Goal: Find specific page/section: Find specific page/section

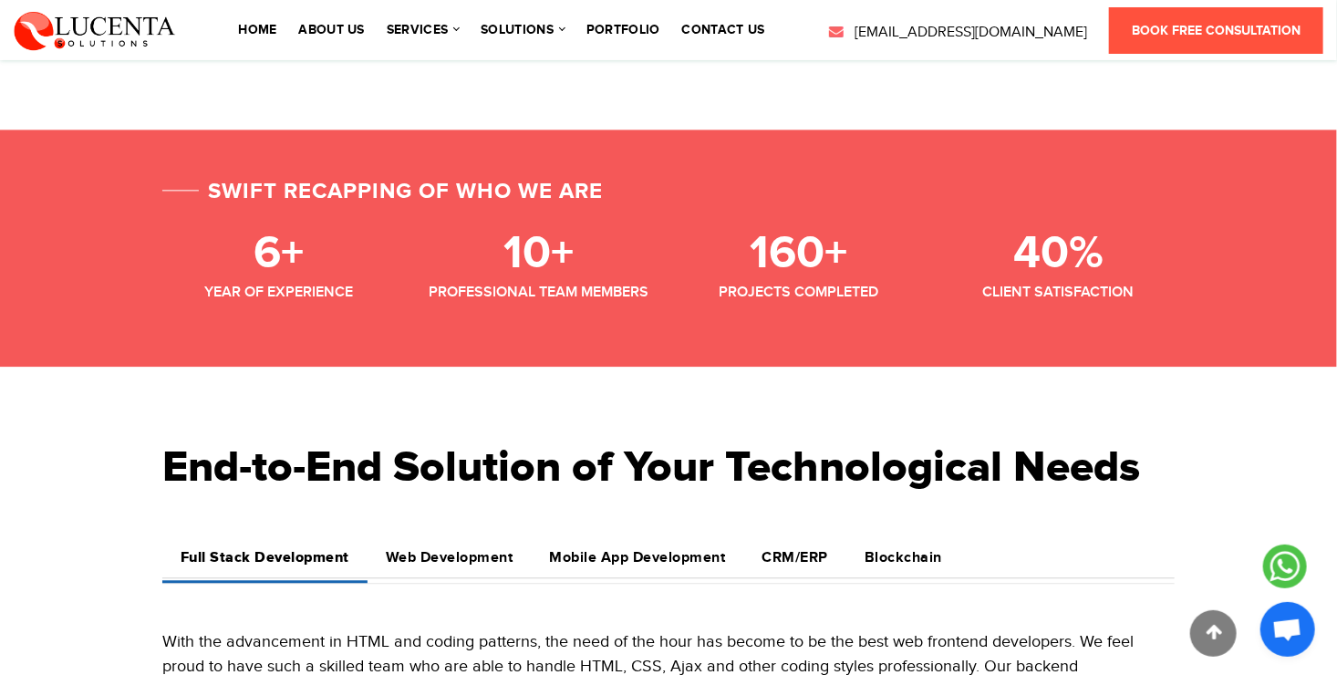
scroll to position [1915, 0]
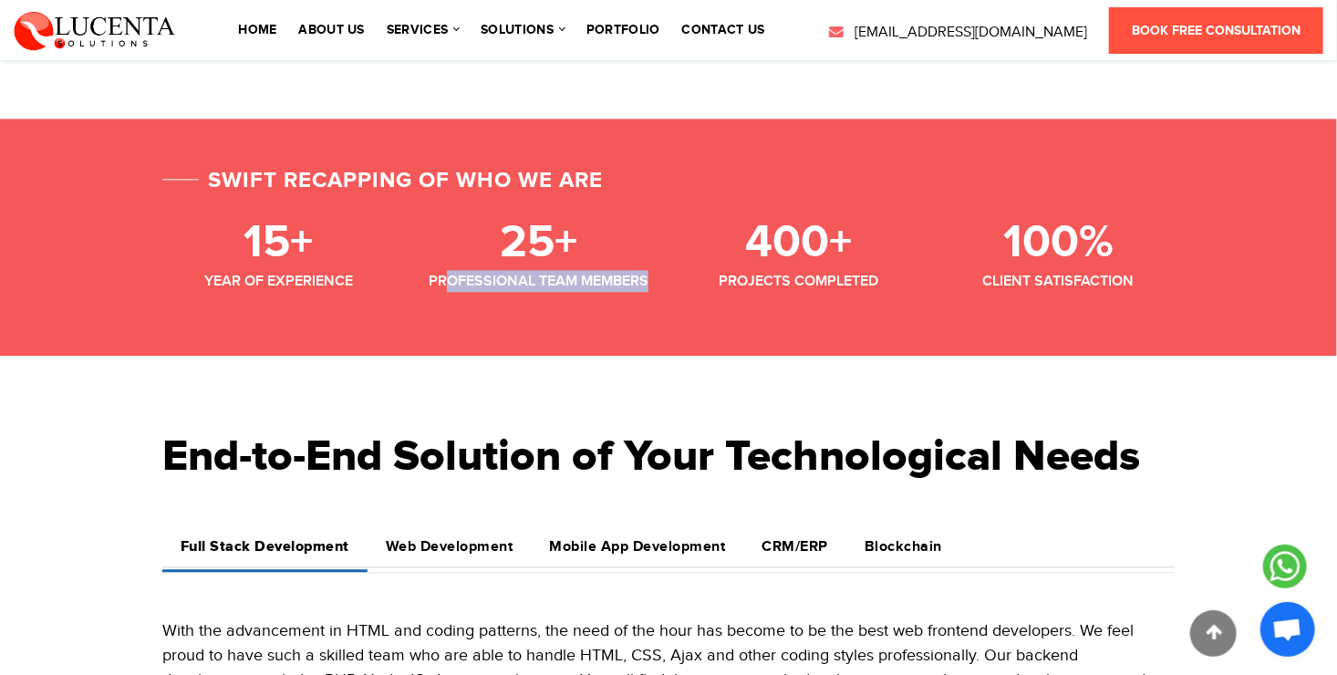
drag, startPoint x: 651, startPoint y: 284, endPoint x: 442, endPoint y: 287, distance: 208.9
click at [442, 287] on div "Professional Team Members" at bounding box center [538, 281] width 233 height 22
drag, startPoint x: 442, startPoint y: 287, endPoint x: 782, endPoint y: 326, distance: 341.5
click at [782, 326] on div "Swift Recapping of Who We Are 15+ Year of Experience 25+ Professional Team Memb…" at bounding box center [668, 237] width 1337 height 237
drag, startPoint x: 909, startPoint y: 278, endPoint x: 759, endPoint y: 281, distance: 150.5
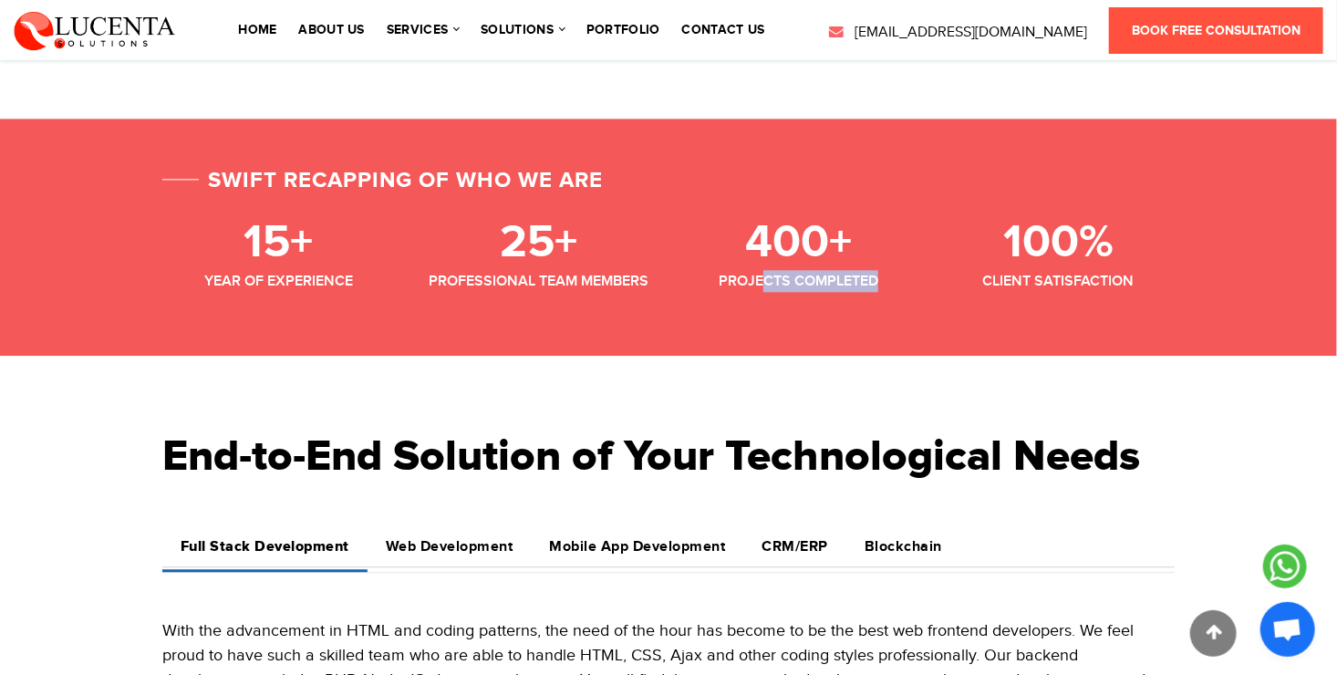
click at [759, 281] on div "Projects Completed" at bounding box center [798, 281] width 233 height 22
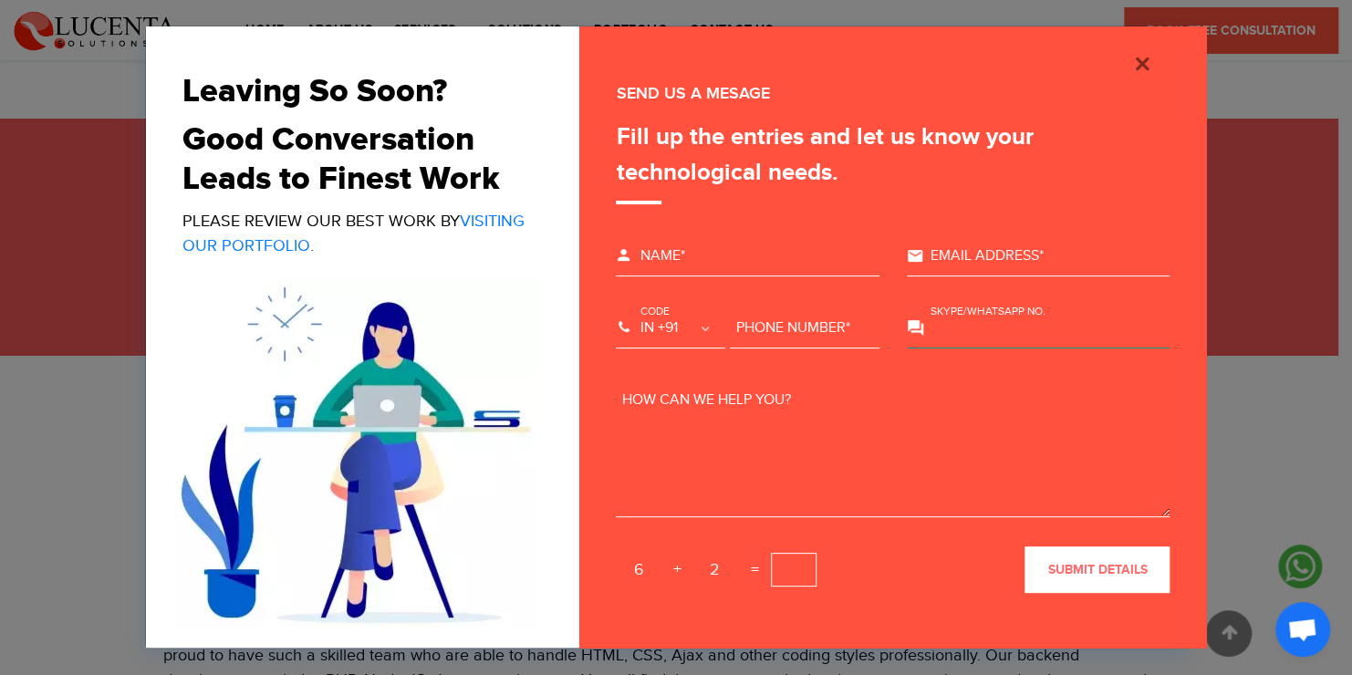
drag, startPoint x: 759, startPoint y: 281, endPoint x: 991, endPoint y: 312, distance: 234.6
click at [991, 312] on input "text" at bounding box center [1039, 328] width 264 height 40
click at [1144, 57] on img "Close" at bounding box center [1142, 64] width 22 height 22
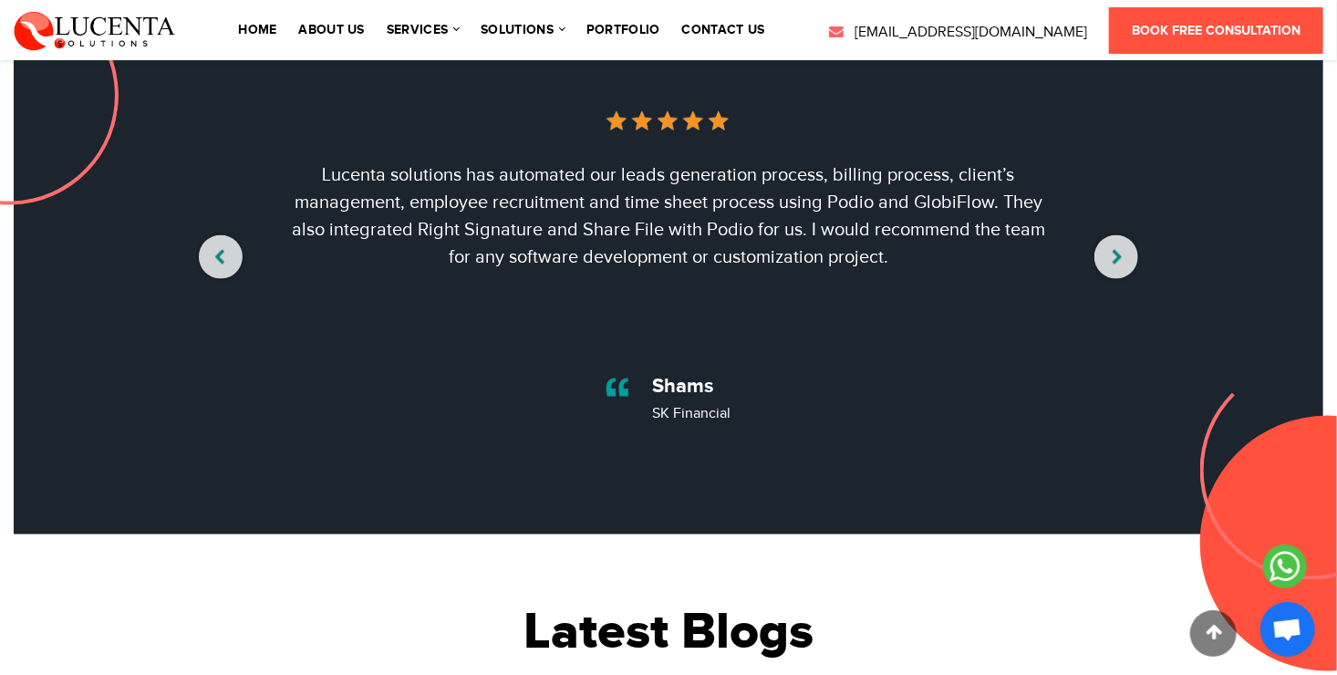
scroll to position [4560, 0]
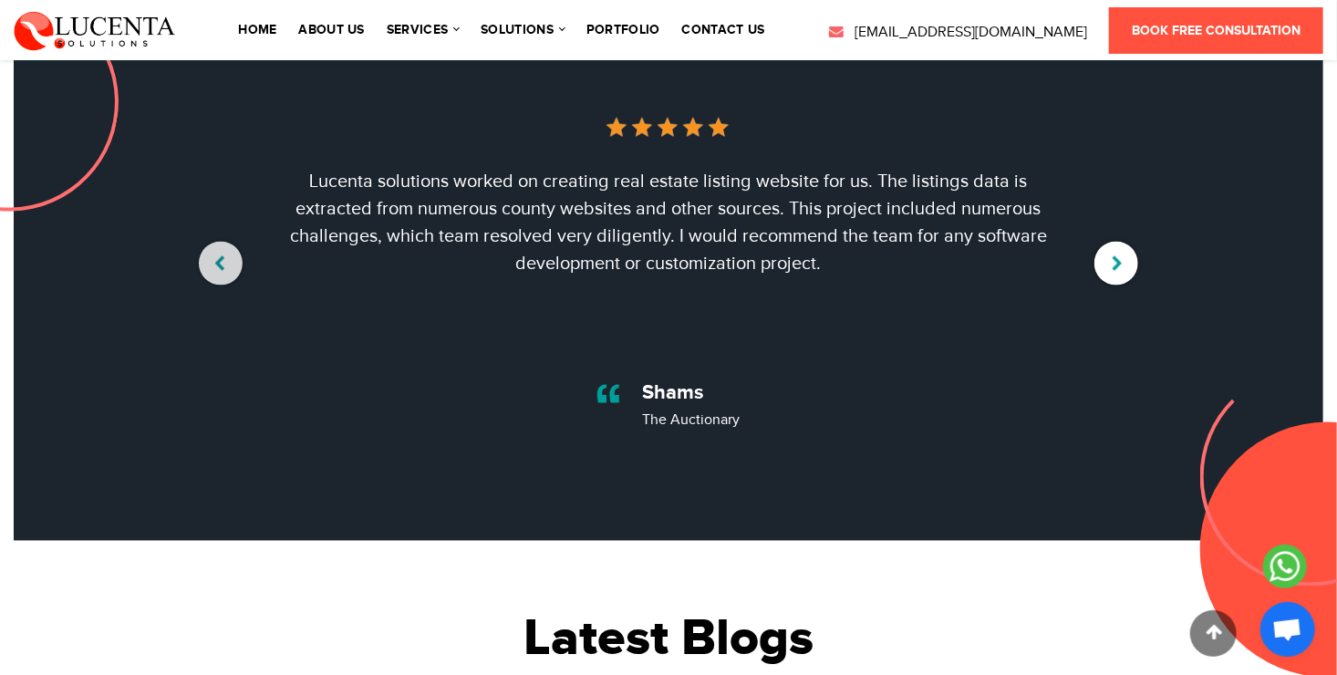
click at [1120, 254] on button "›" at bounding box center [1116, 264] width 44 height 44
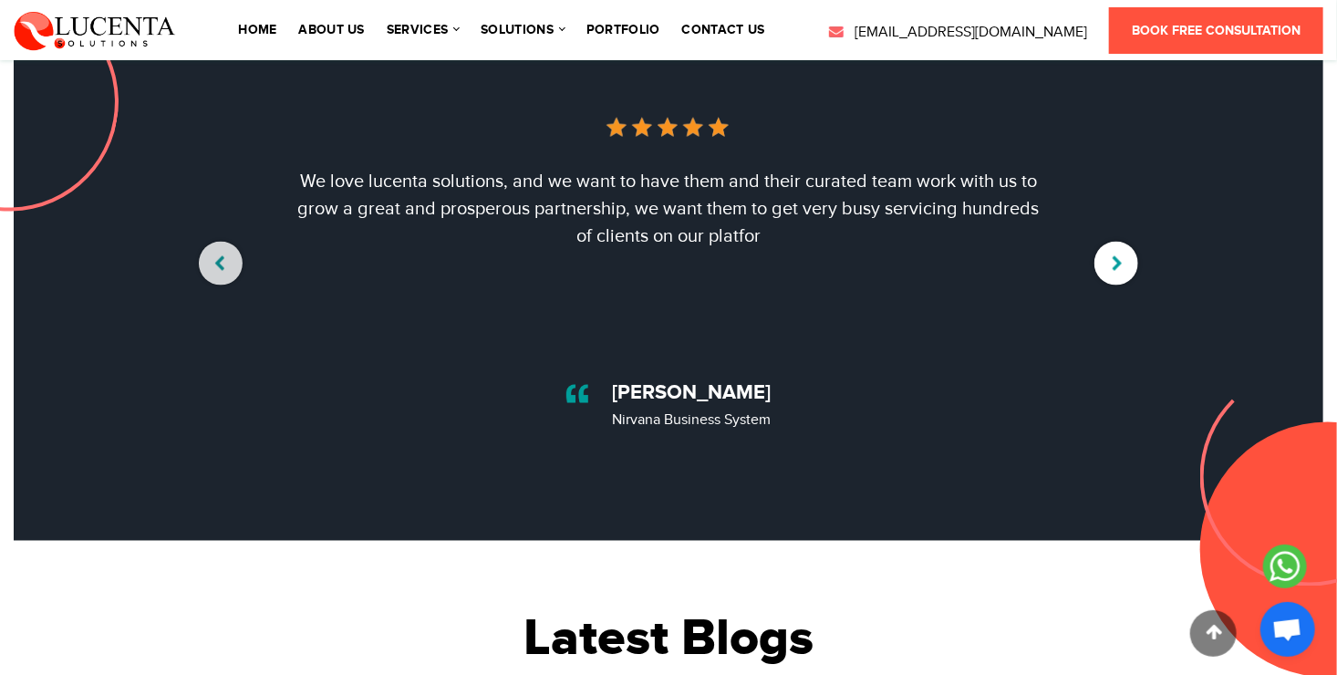
click at [1120, 254] on button "›" at bounding box center [1116, 264] width 44 height 44
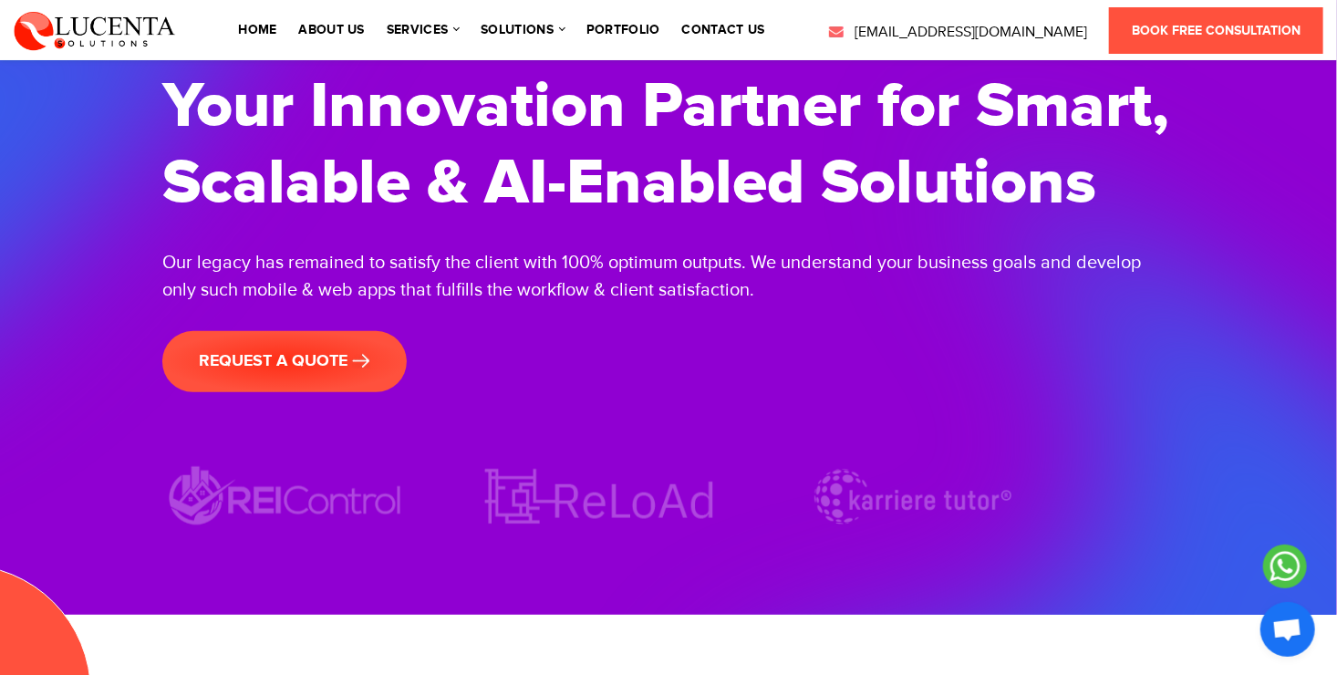
scroll to position [0, 0]
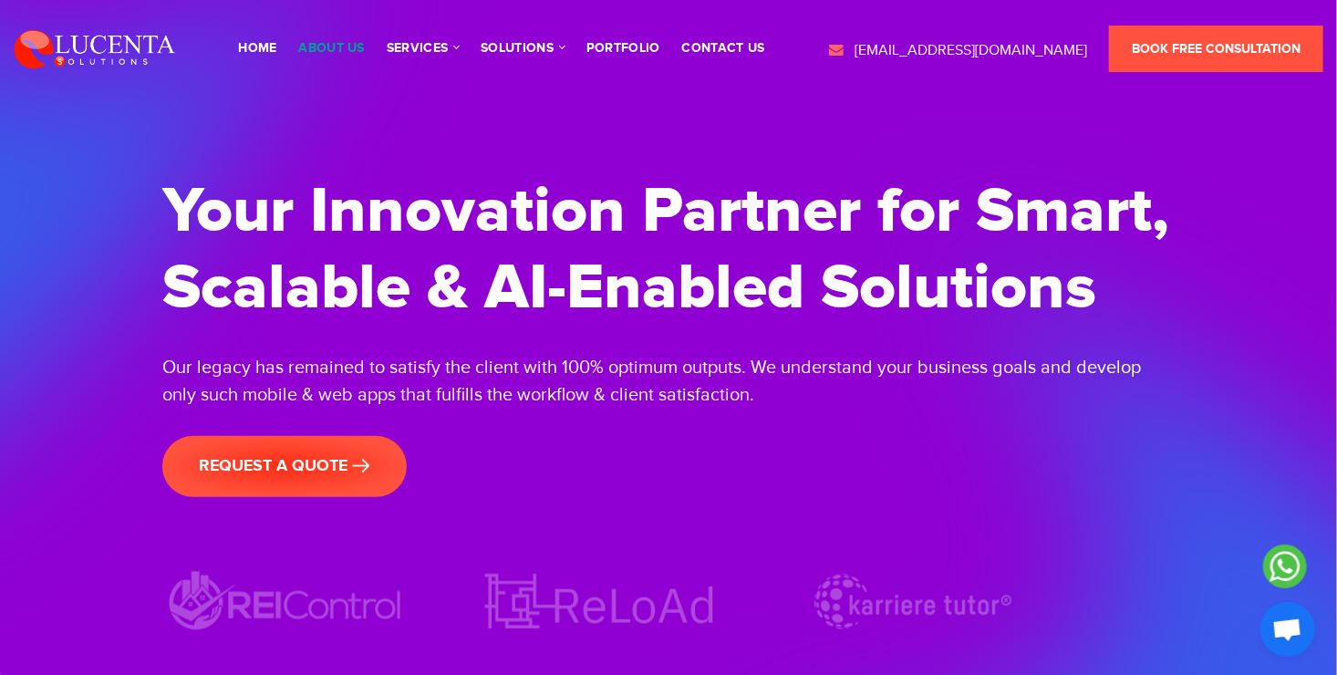
click at [361, 49] on link "About Us" at bounding box center [331, 48] width 66 height 13
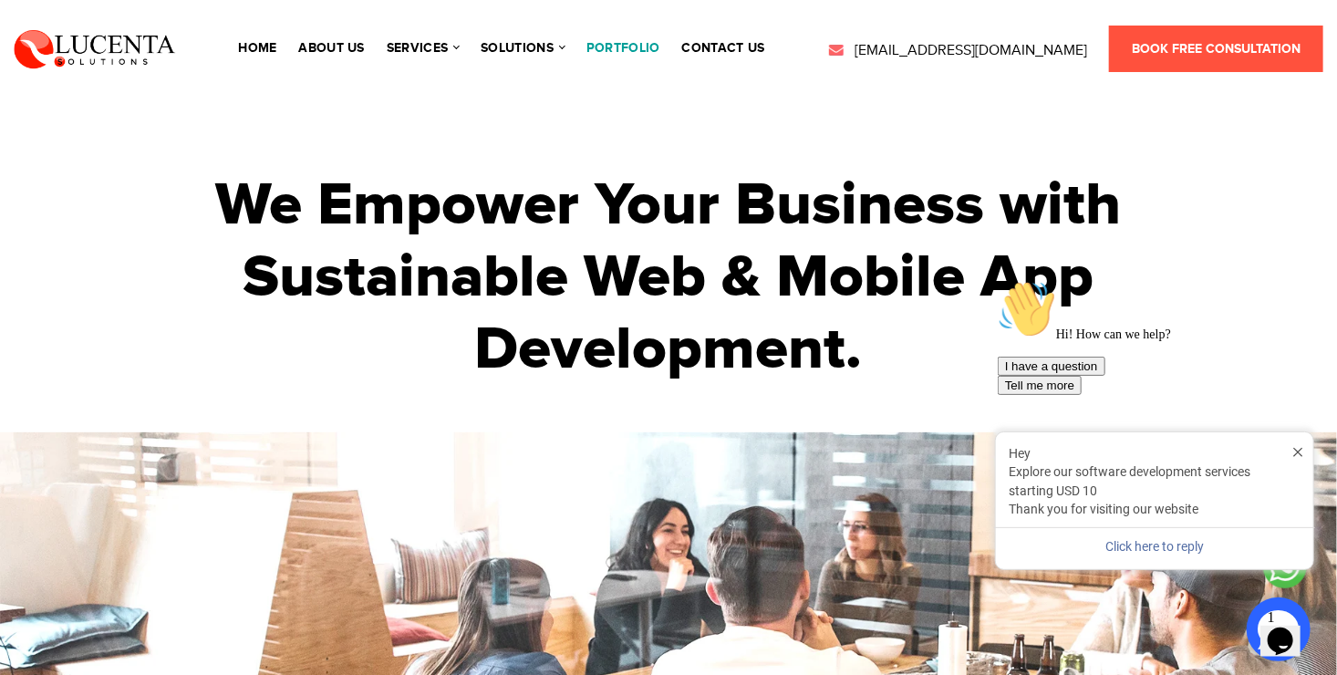
click at [659, 49] on link "portfolio" at bounding box center [623, 48] width 74 height 13
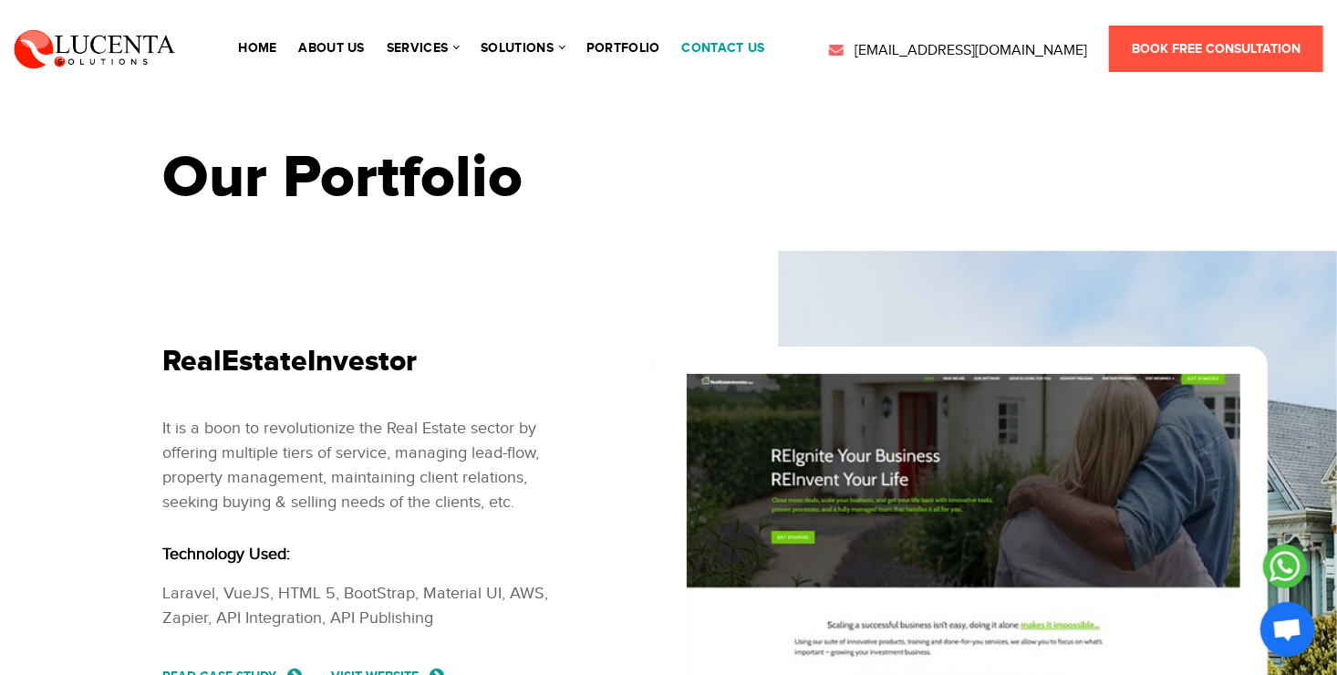
click at [738, 46] on link "contact us" at bounding box center [723, 48] width 83 height 13
click at [1208, 36] on link "Book Free Consultation" at bounding box center [1216, 49] width 214 height 47
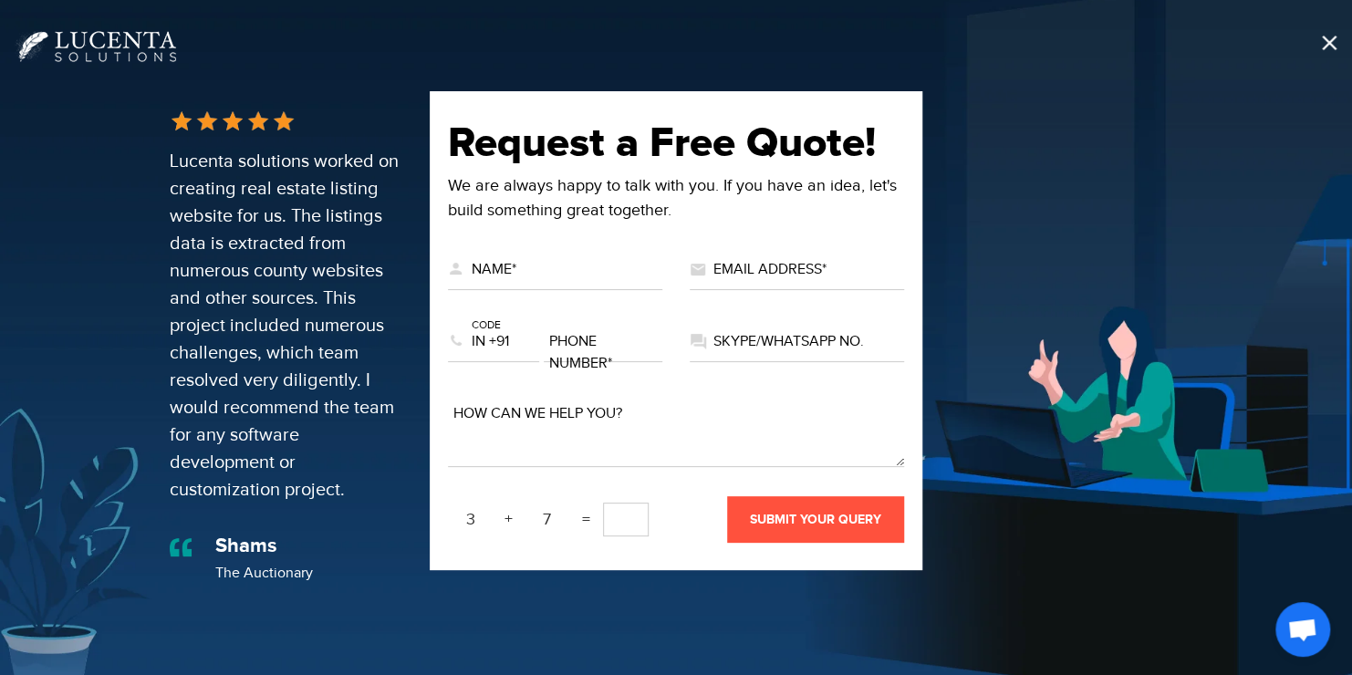
click at [1329, 36] on span at bounding box center [1328, 43] width 20 height 20
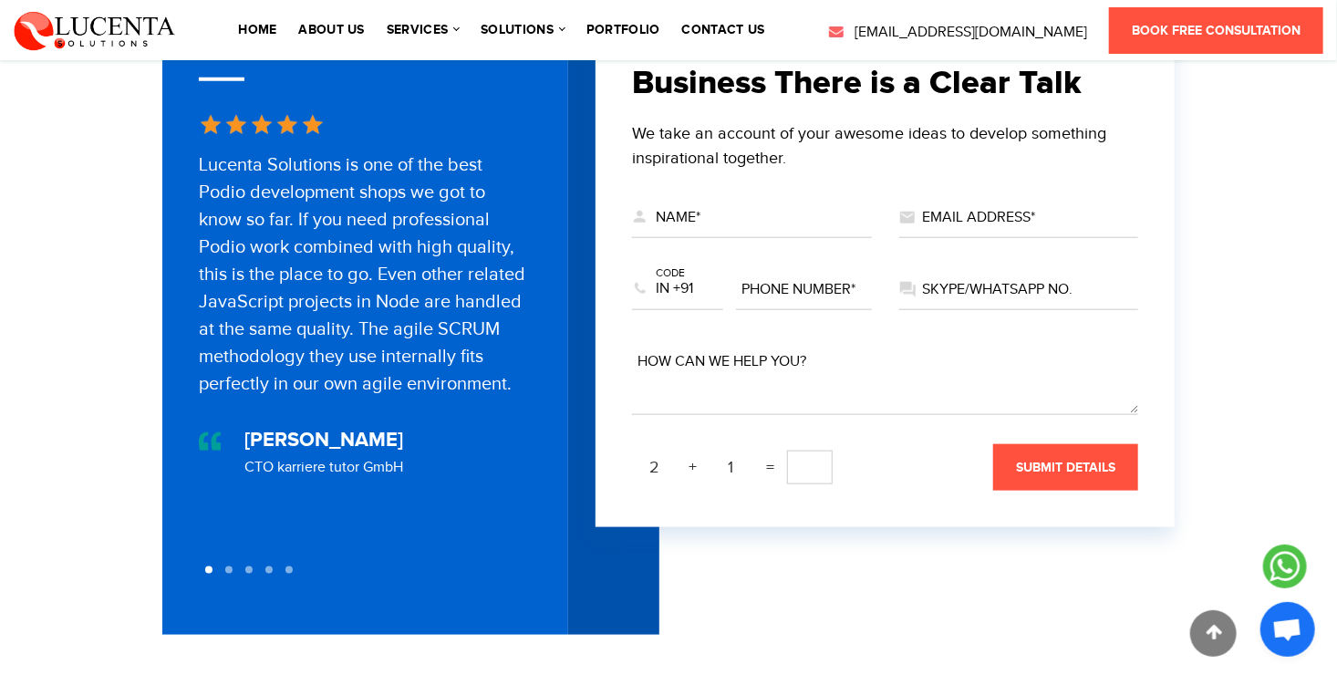
scroll to position [730, 0]
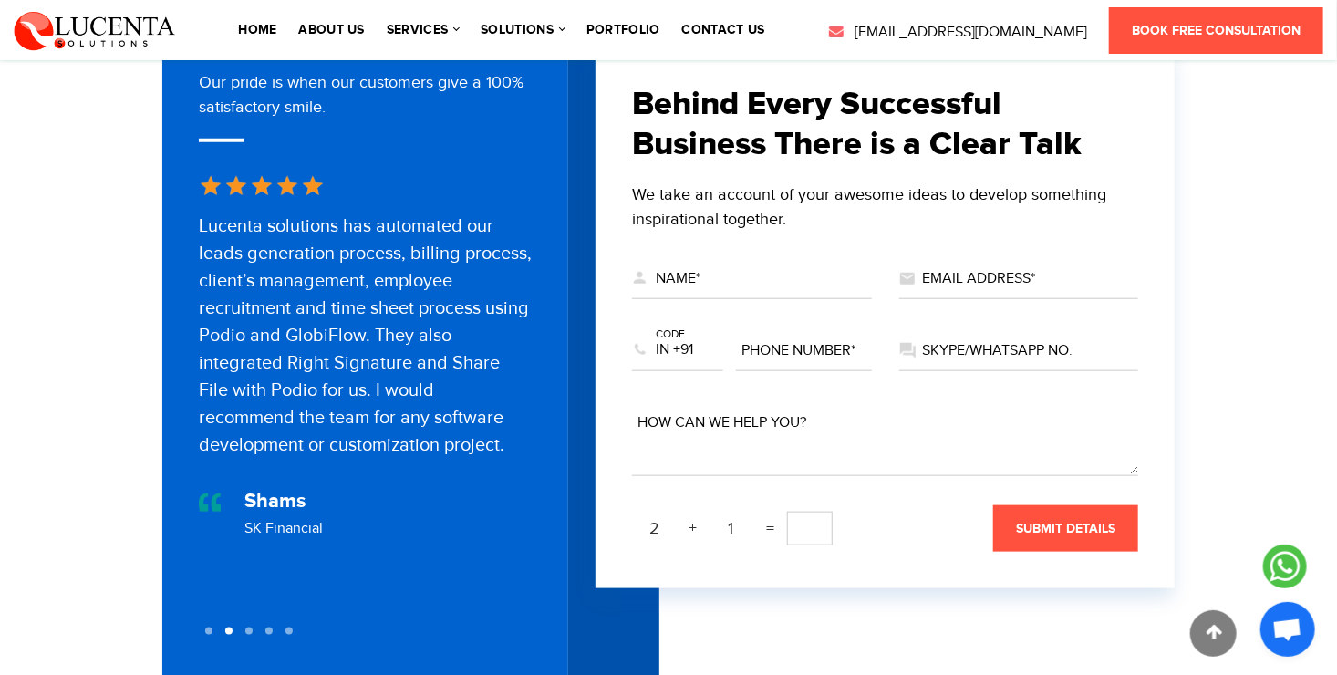
click at [209, 627] on button at bounding box center [208, 630] width 7 height 7
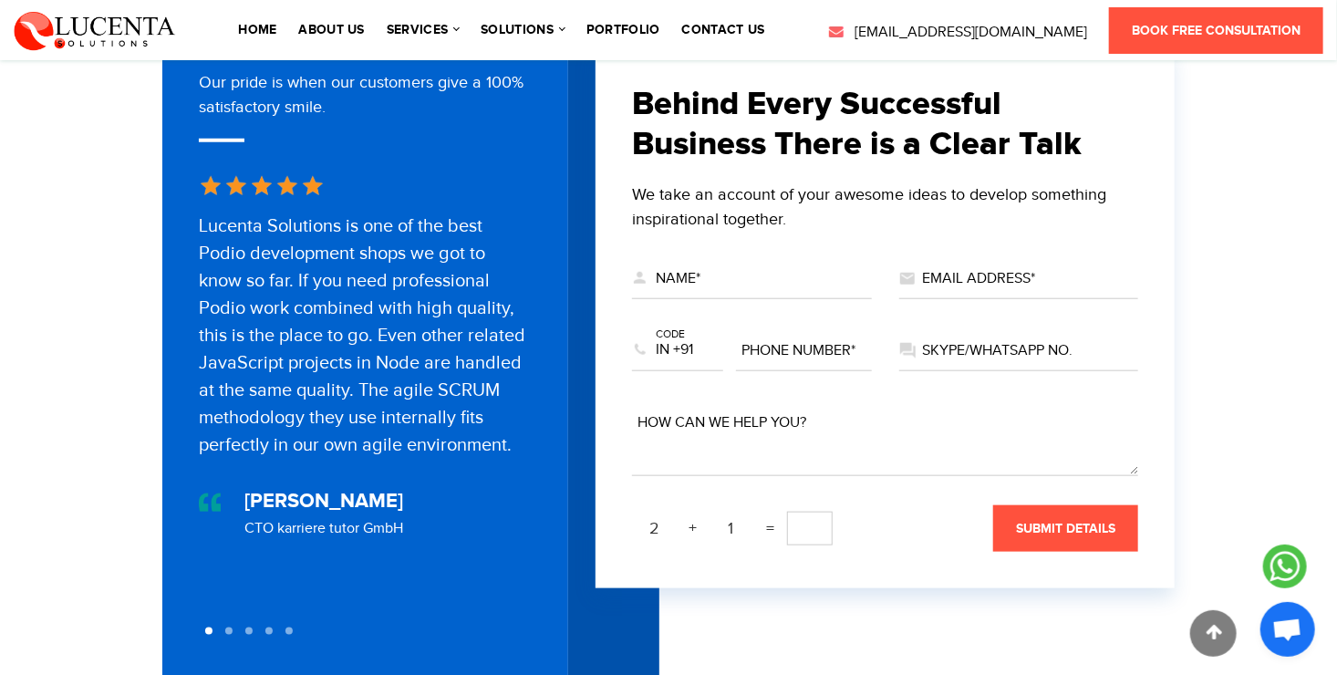
click at [209, 627] on button at bounding box center [208, 630] width 7 height 7
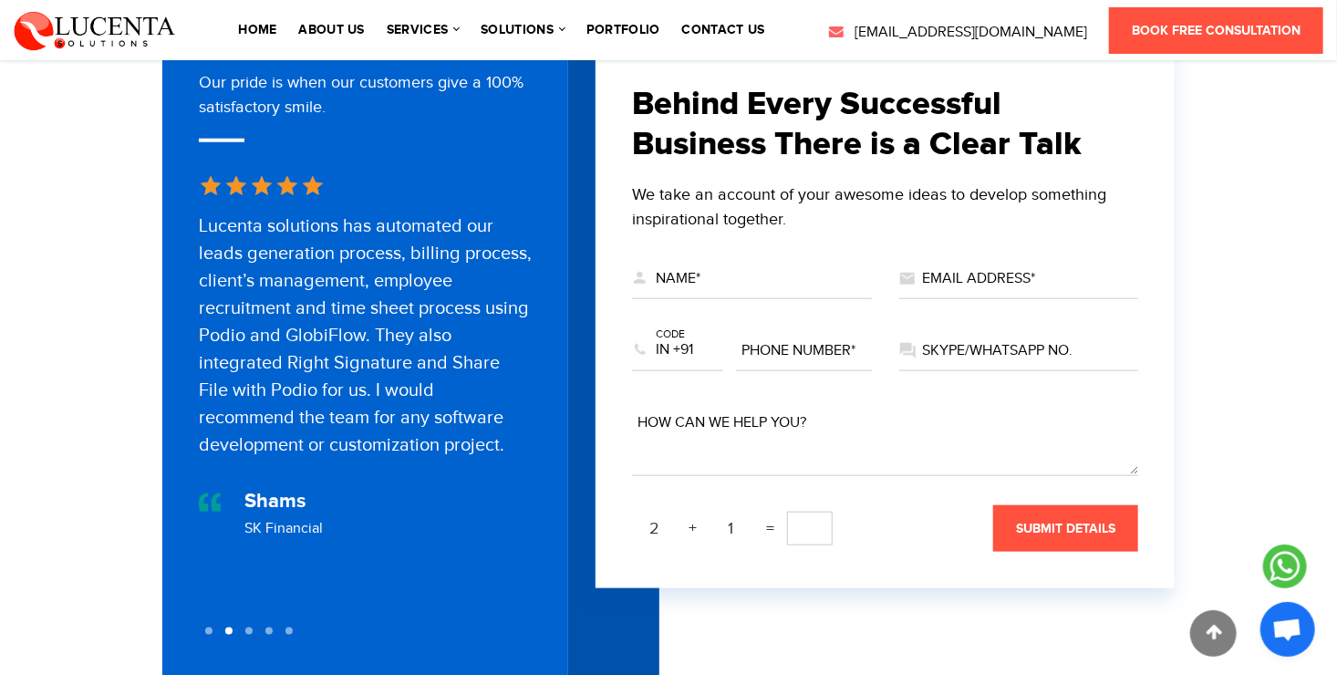
click at [229, 627] on button at bounding box center [228, 630] width 7 height 7
click at [253, 627] on button at bounding box center [248, 630] width 7 height 7
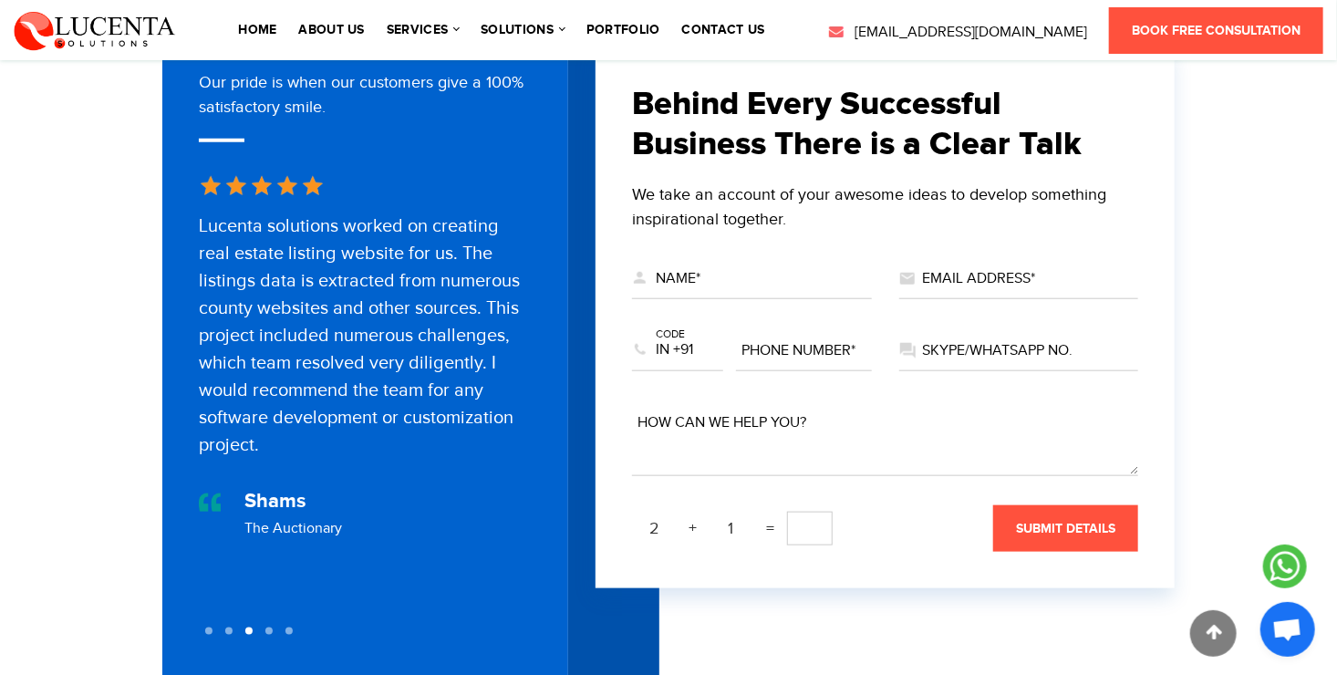
click at [271, 627] on button at bounding box center [268, 630] width 7 height 7
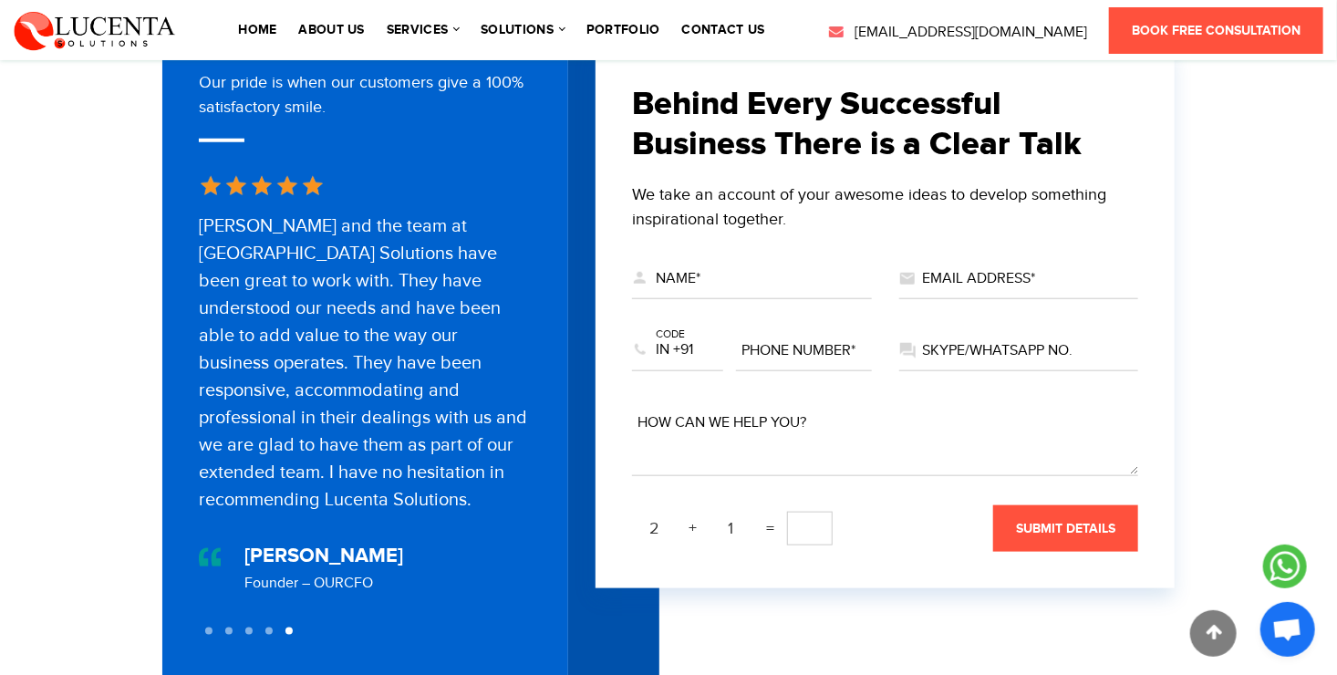
click at [289, 627] on button at bounding box center [288, 630] width 7 height 7
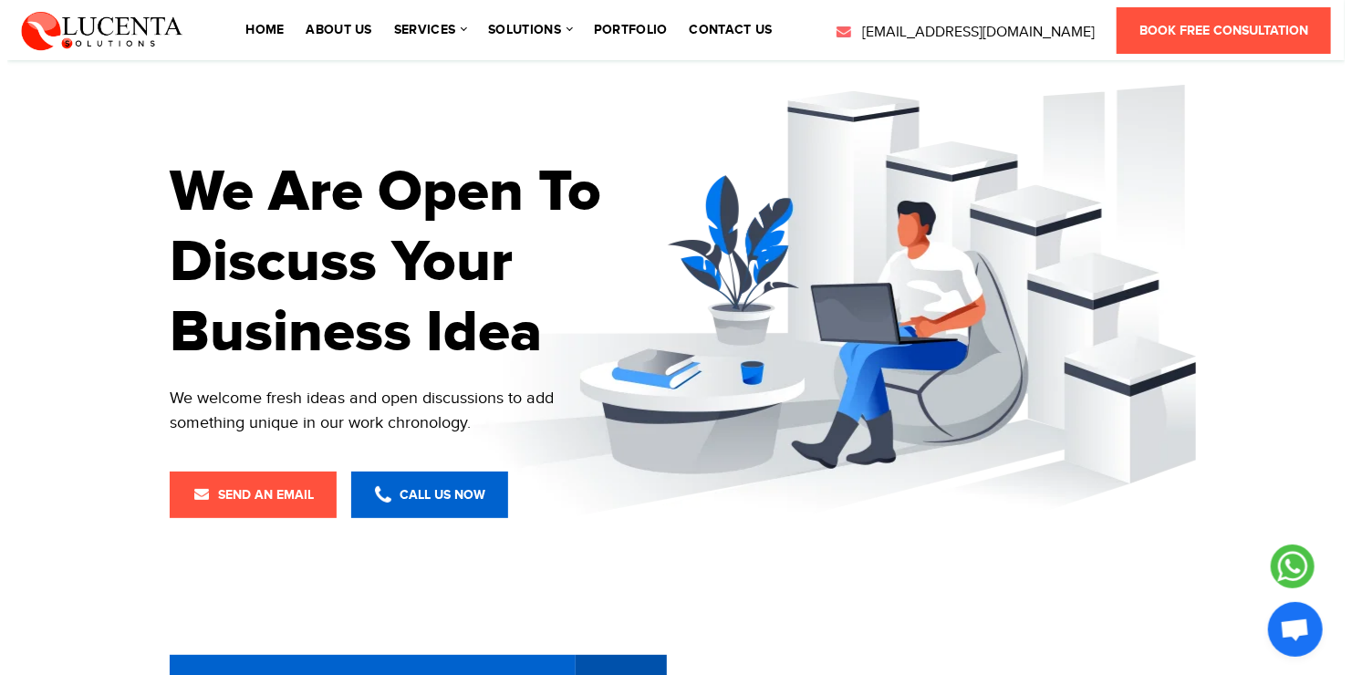
scroll to position [0, 0]
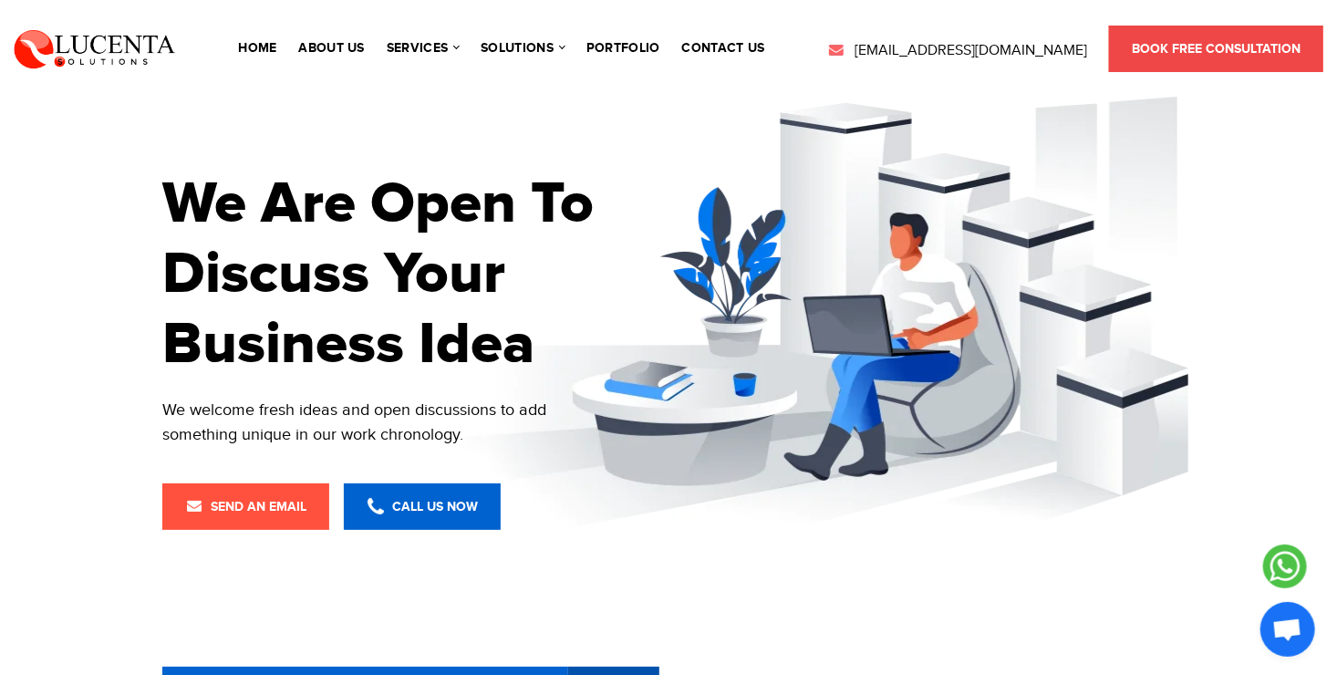
click at [1207, 46] on span "Book Free Consultation" at bounding box center [1216, 49] width 169 height 16
